Goal: Information Seeking & Learning: Learn about a topic

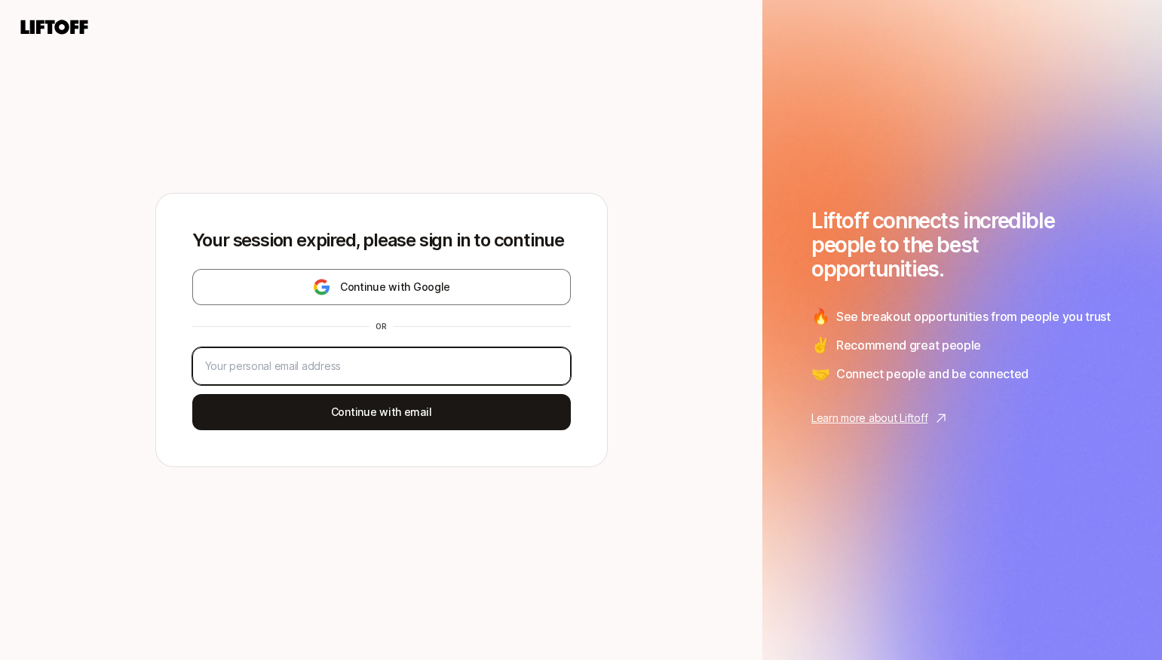
click at [418, 363] on input "email" at bounding box center [381, 366] width 353 height 18
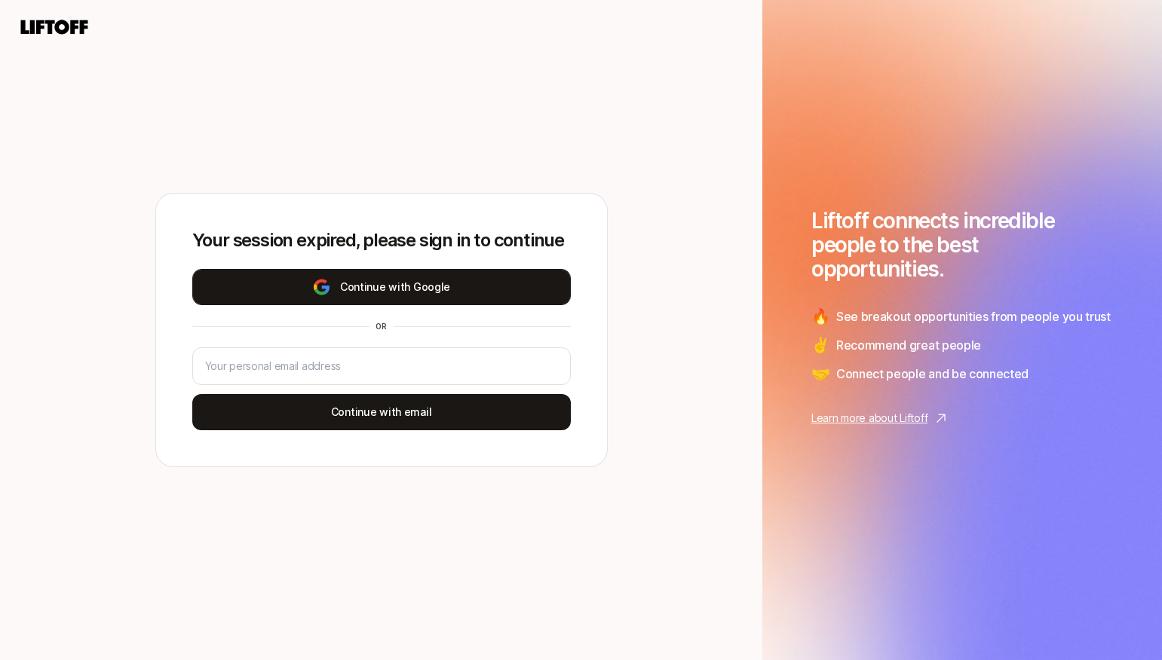
click at [283, 290] on button "Continue with Google" at bounding box center [381, 287] width 378 height 36
click at [439, 290] on button "Continue with Google" at bounding box center [381, 287] width 378 height 36
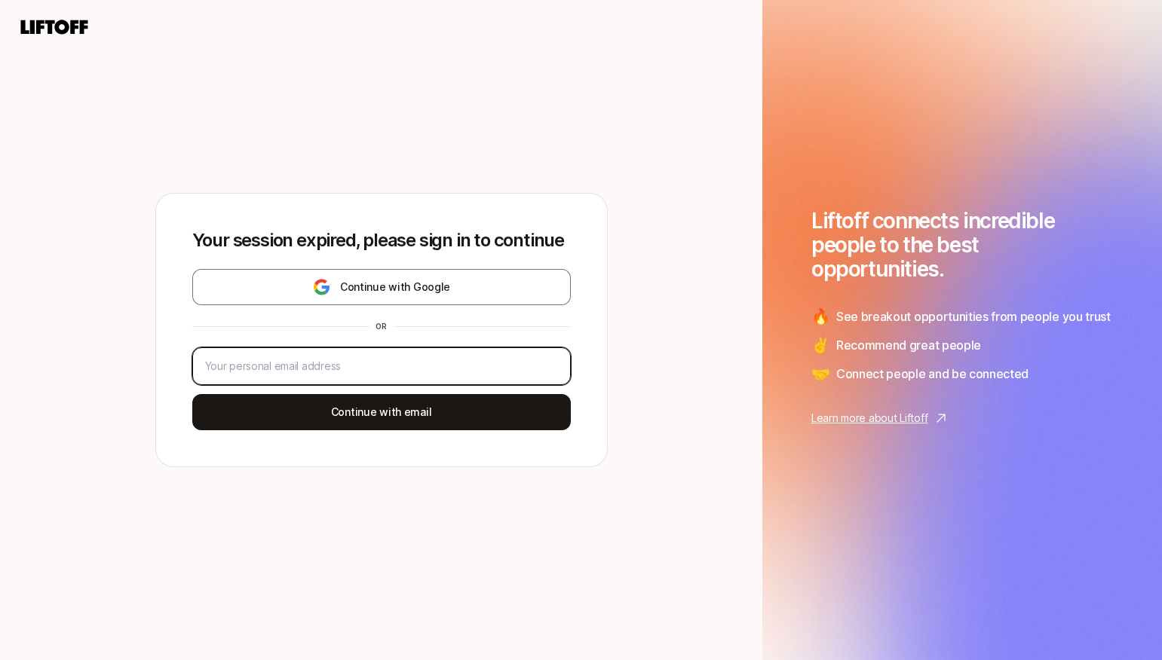
click at [340, 363] on input "email" at bounding box center [381, 366] width 353 height 18
type input "[EMAIL_ADDRESS][DOMAIN_NAME]"
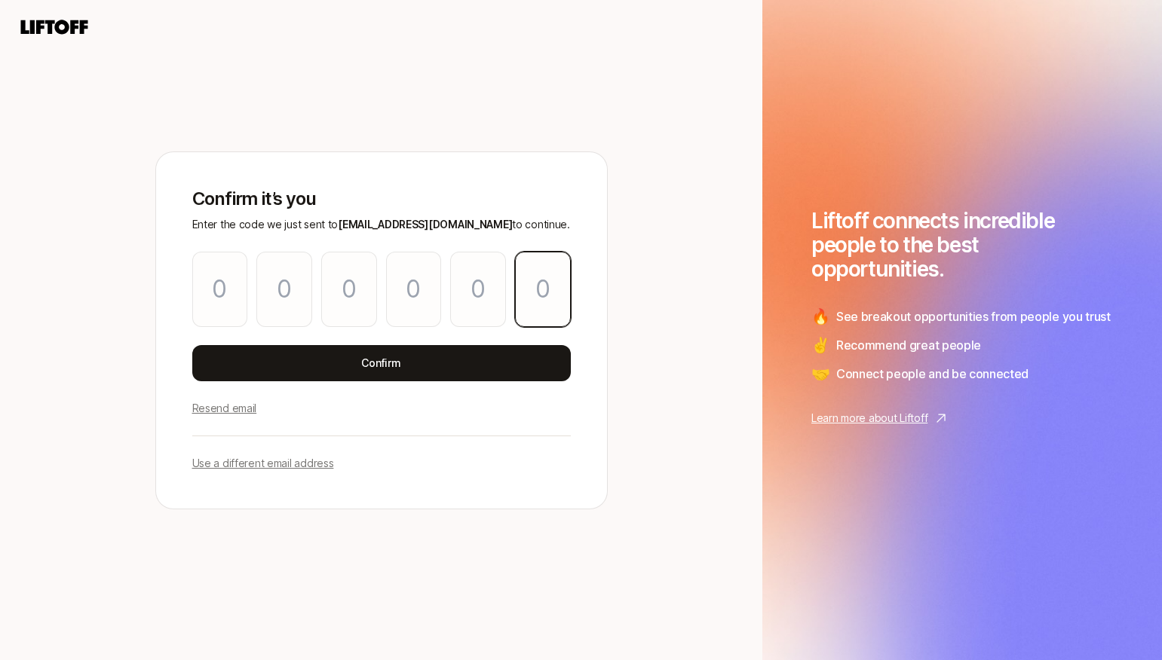
paste input "1"
type input "1"
type input "4"
type input "3"
type input "5"
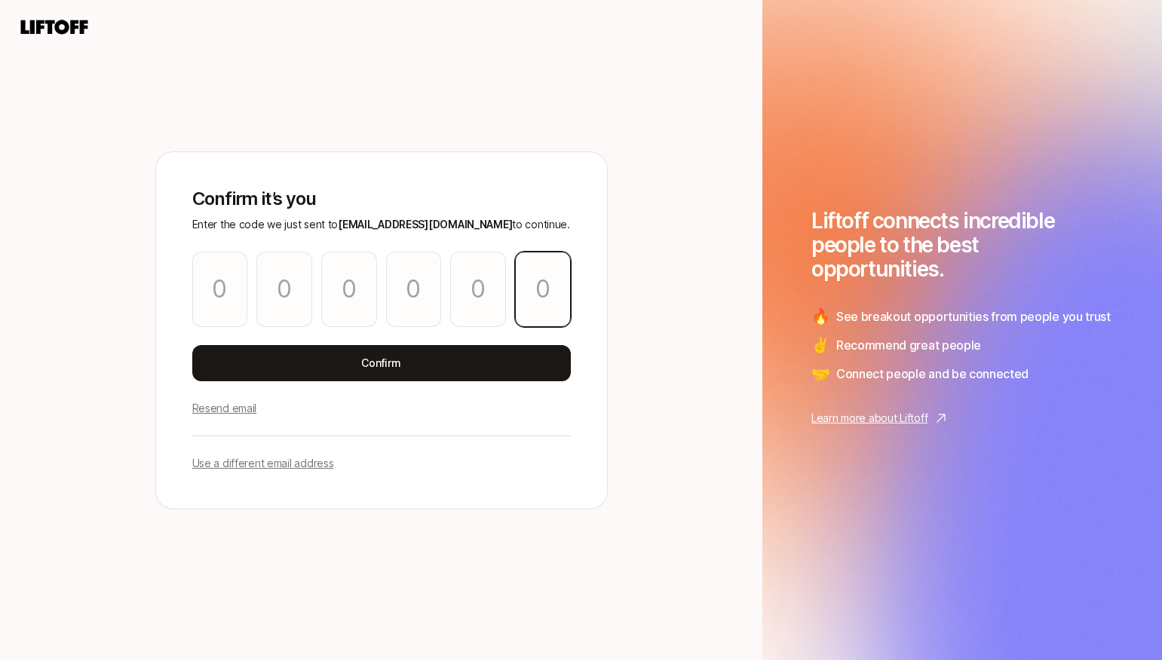
type input "8"
type input "1"
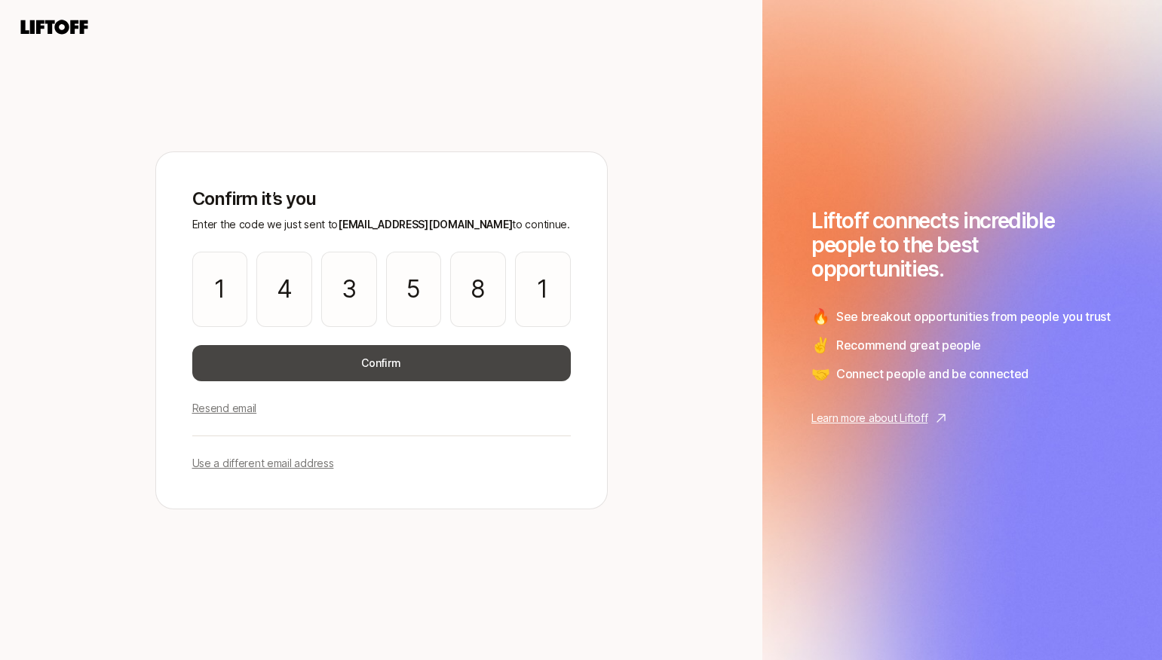
click at [472, 361] on button "Confirm" at bounding box center [381, 363] width 378 height 36
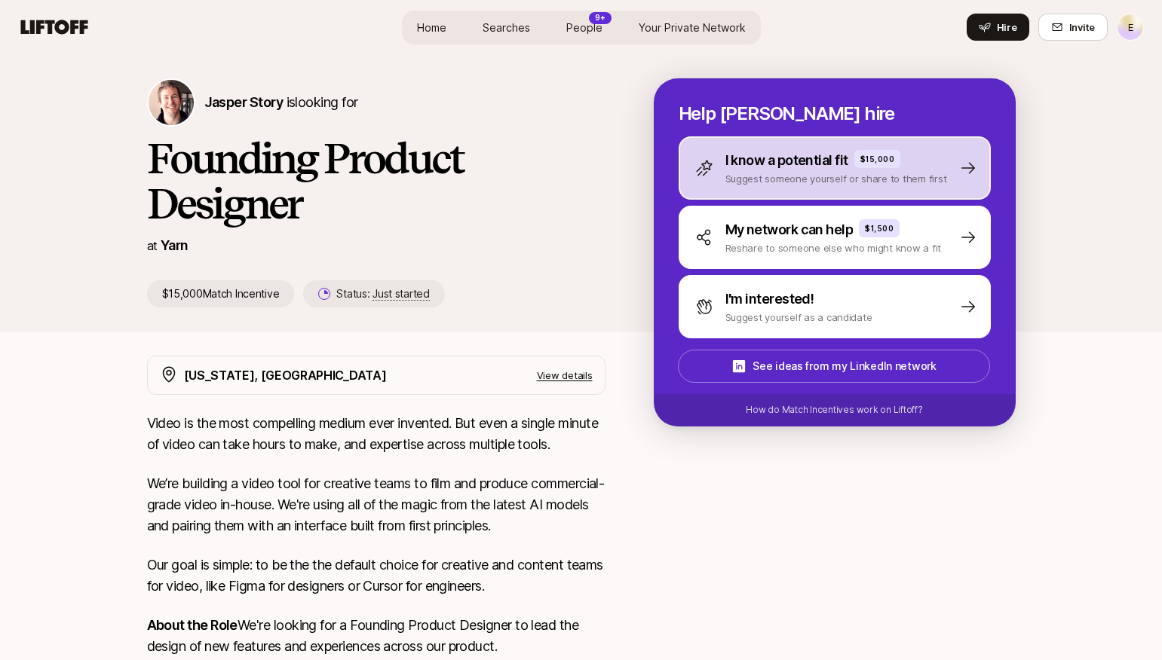
click at [835, 185] on p "Suggest someone yourself or share to them first" at bounding box center [836, 178] width 222 height 15
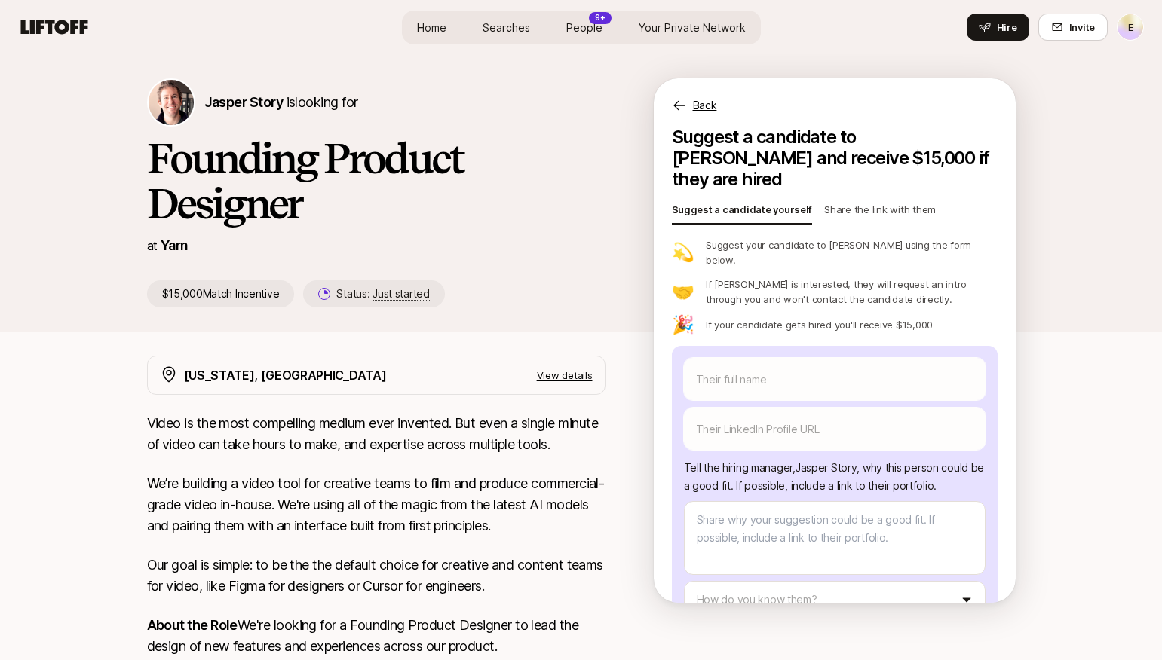
click at [850, 202] on p "Share the link with them" at bounding box center [880, 212] width 112 height 21
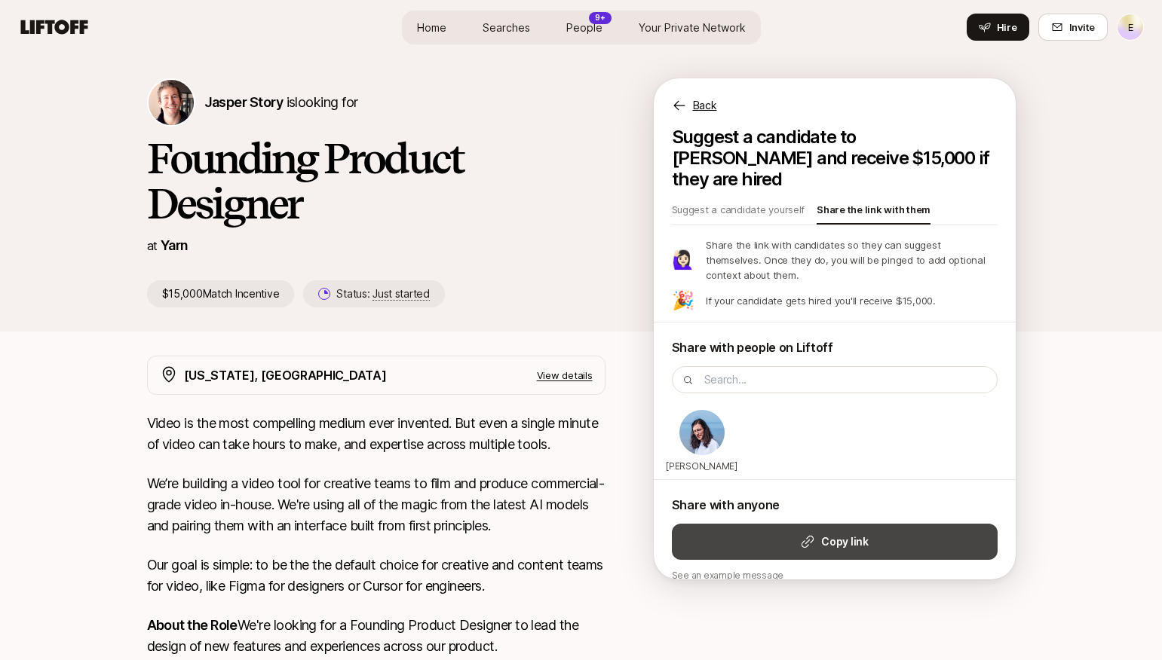
click at [819, 524] on button "Copy link" at bounding box center [835, 542] width 326 height 36
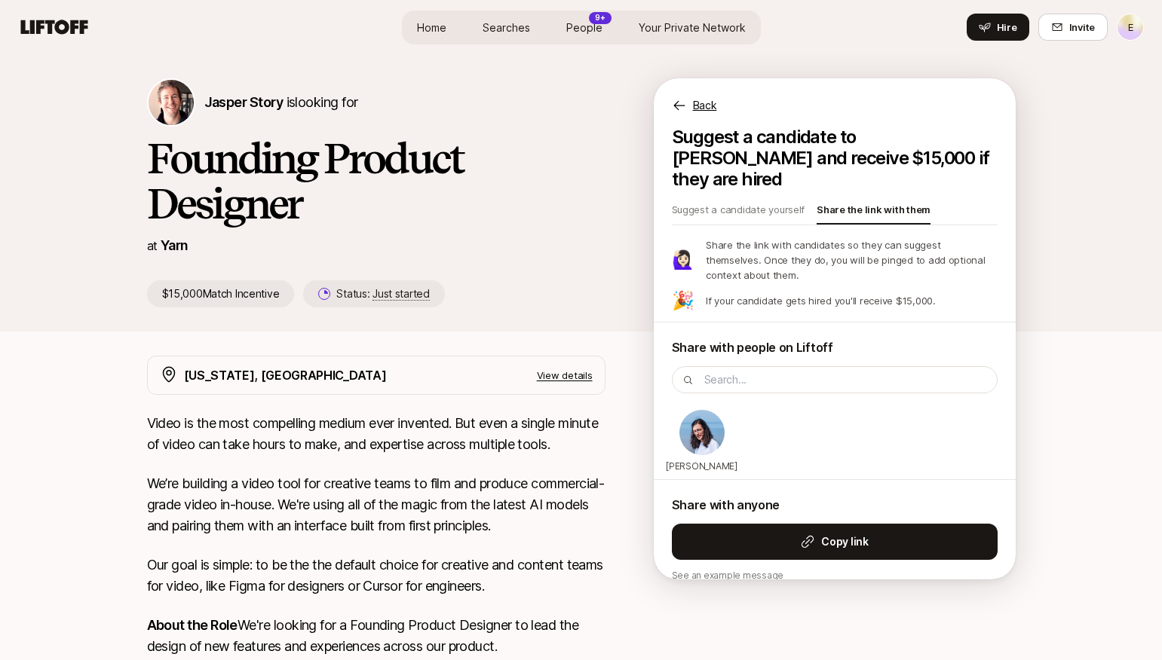
click at [567, 189] on h1 "Founding Product Designer" at bounding box center [376, 181] width 458 height 90
click at [504, 31] on span "Searches" at bounding box center [506, 28] width 47 height 16
type textarea "x"
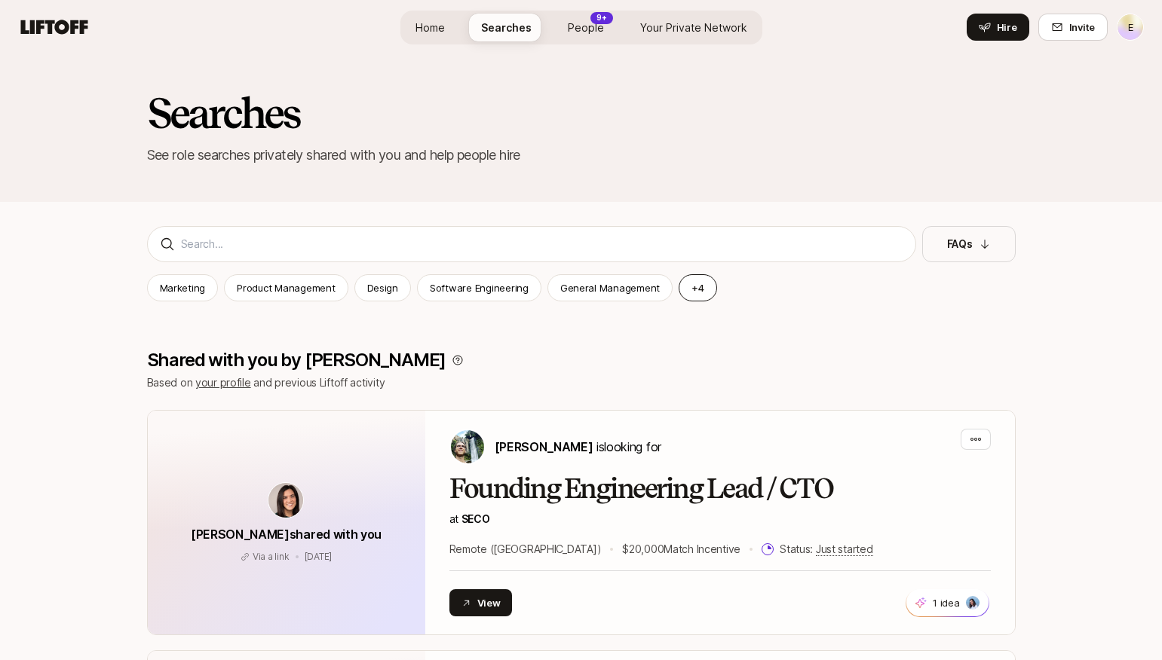
click at [689, 287] on button "+ 4" at bounding box center [698, 287] width 38 height 27
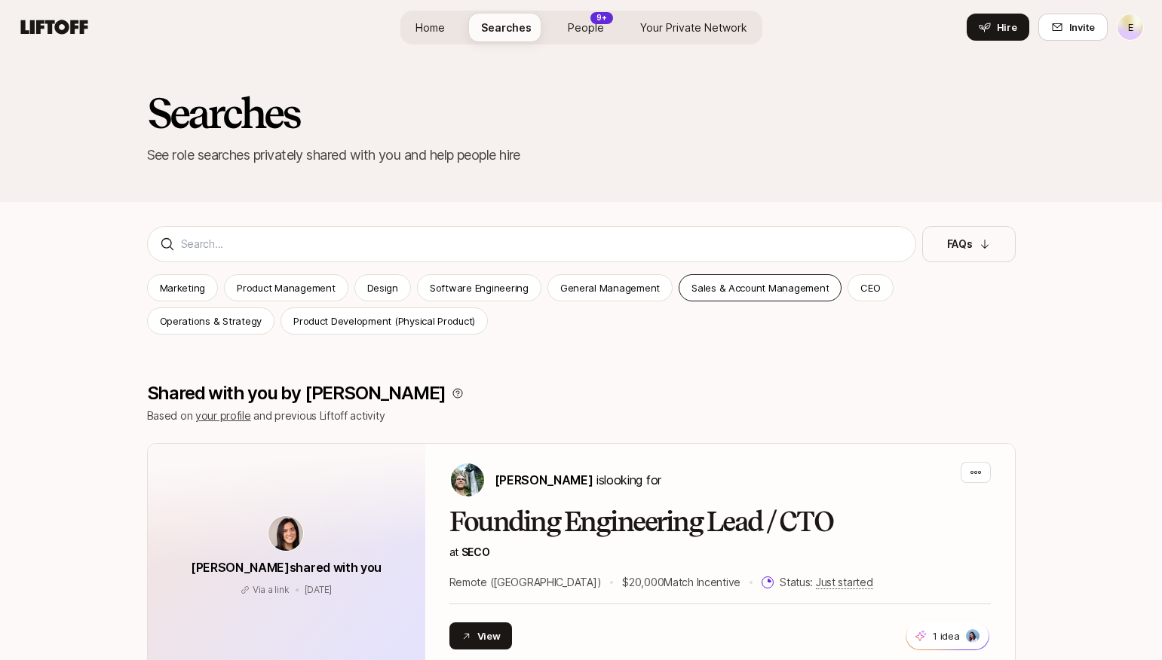
click at [726, 292] on p "Sales & Account Management" at bounding box center [759, 287] width 137 height 15
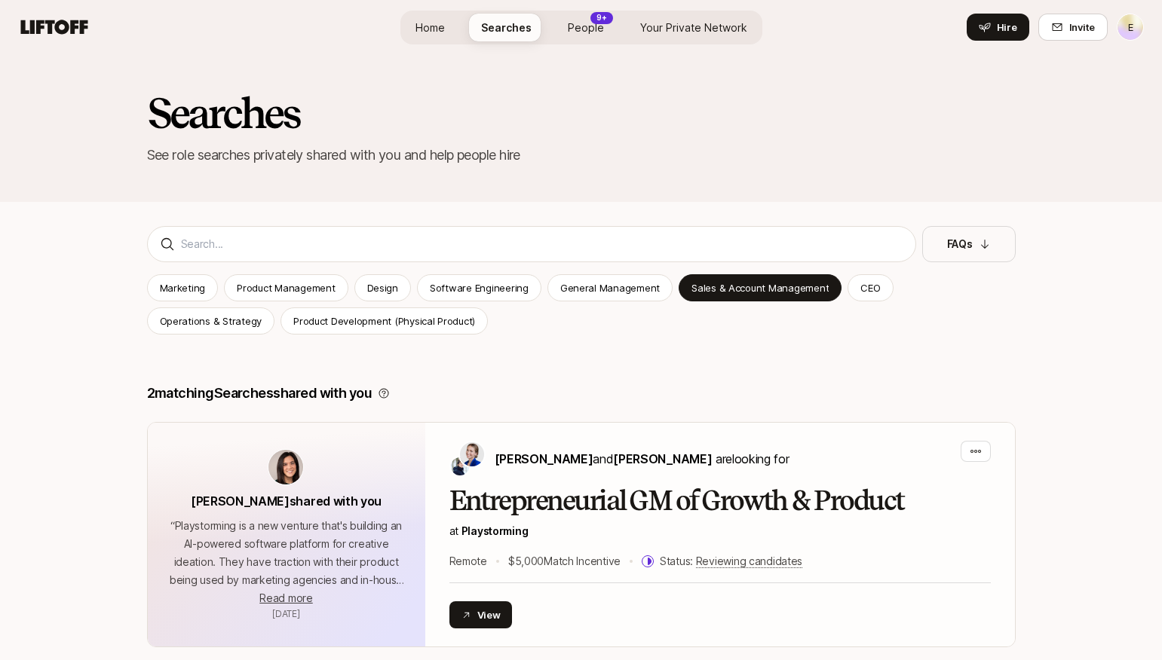
click at [437, 21] on span "Home" at bounding box center [429, 28] width 29 height 16
